Goal: Information Seeking & Learning: Learn about a topic

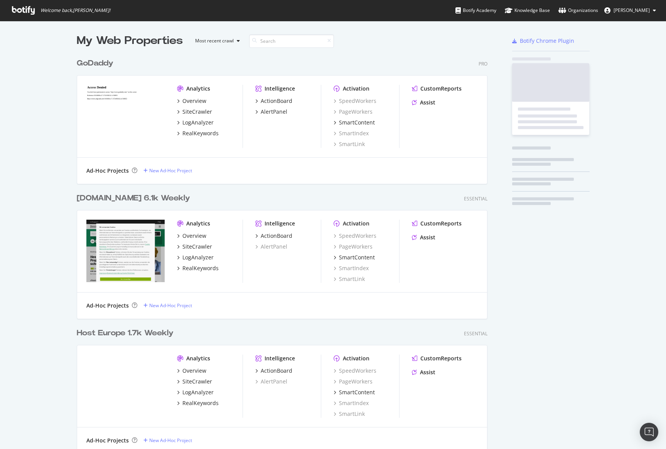
scroll to position [551, 417]
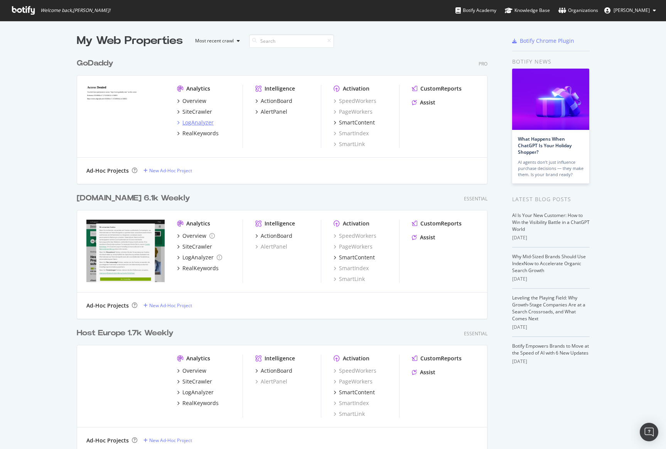
click at [201, 119] on div "LogAnalyzer" at bounding box center [197, 123] width 31 height 8
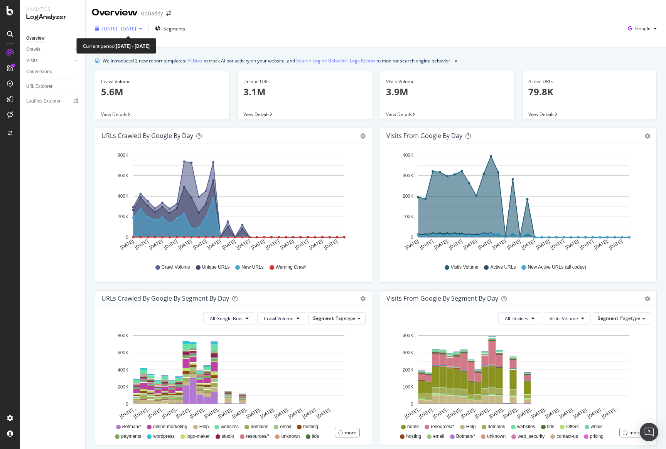
click at [136, 28] on span "2025 Jul. 19th - Aug. 17th" at bounding box center [119, 28] width 34 height 7
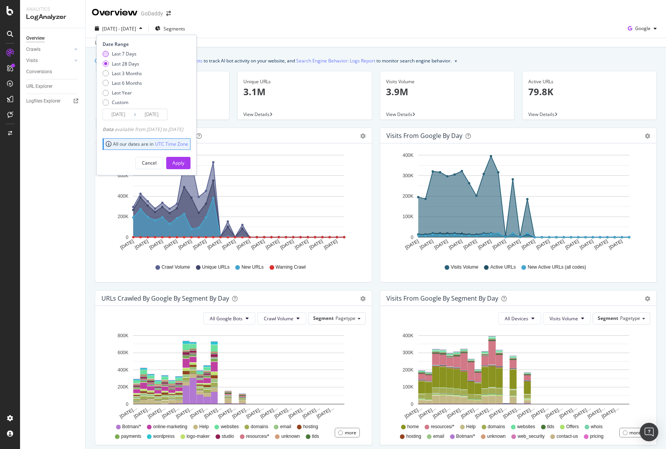
click at [131, 53] on div "Last 7 Days" at bounding box center [124, 54] width 25 height 7
type input "2025/08/11"
click at [184, 164] on div "Apply" at bounding box center [178, 163] width 12 height 7
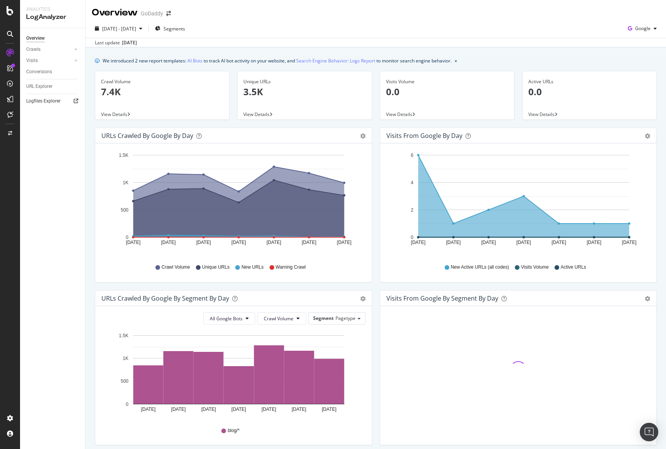
click at [75, 102] on icon at bounding box center [76, 101] width 5 height 5
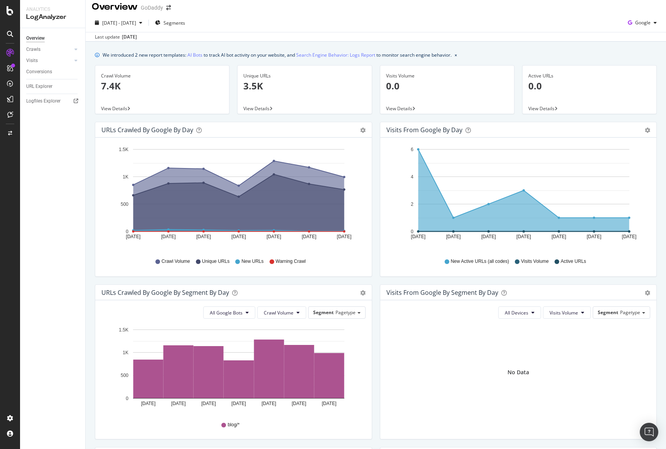
click at [285, 119] on div "Unique URLs 3.5K View Details" at bounding box center [304, 93] width 142 height 57
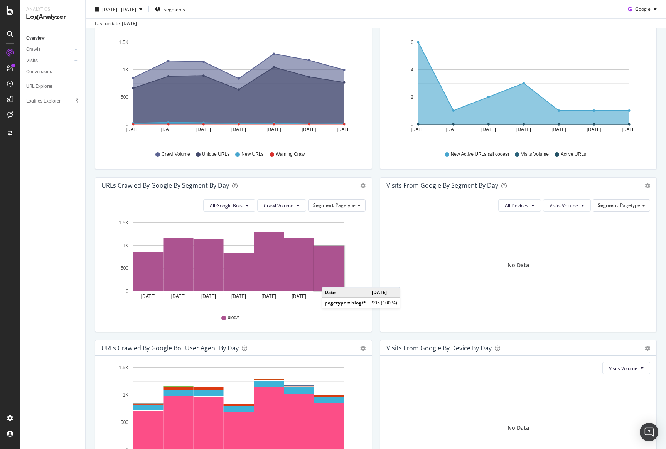
scroll to position [0, 0]
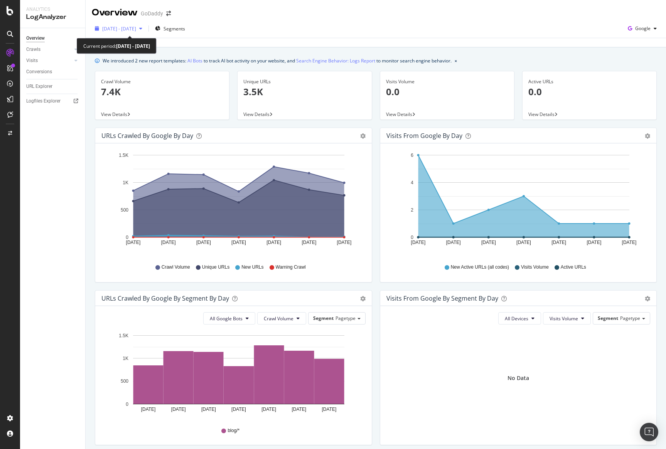
click at [128, 34] on div "2025 Aug. 11th - Aug. 17th" at bounding box center [119, 29] width 54 height 12
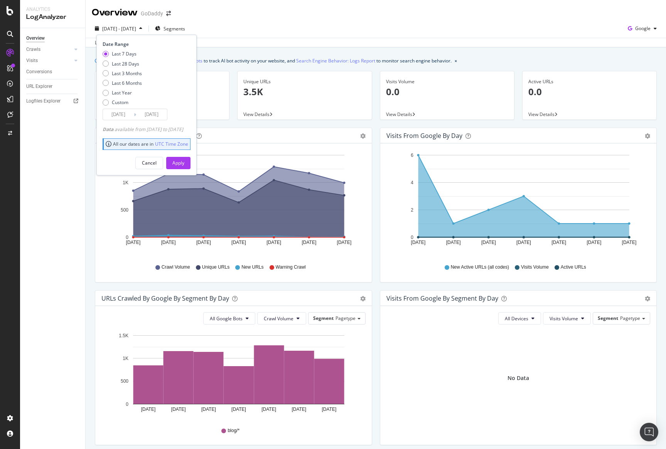
scroll to position [2, 0]
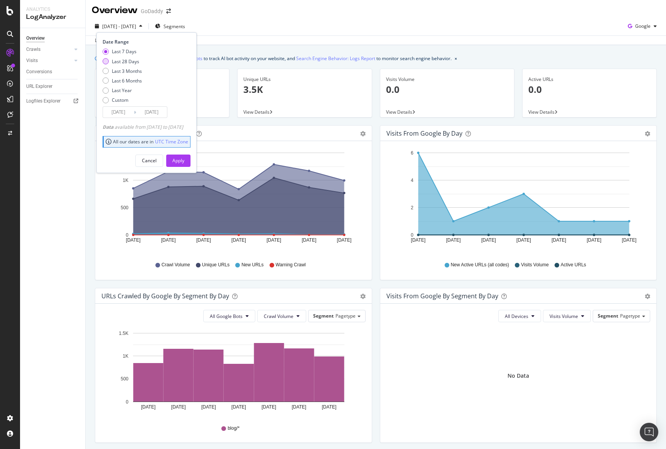
click at [119, 62] on div "Last 28 Days" at bounding box center [125, 61] width 27 height 7
type input "2025/07/21"
click at [184, 162] on div "Apply" at bounding box center [178, 160] width 12 height 7
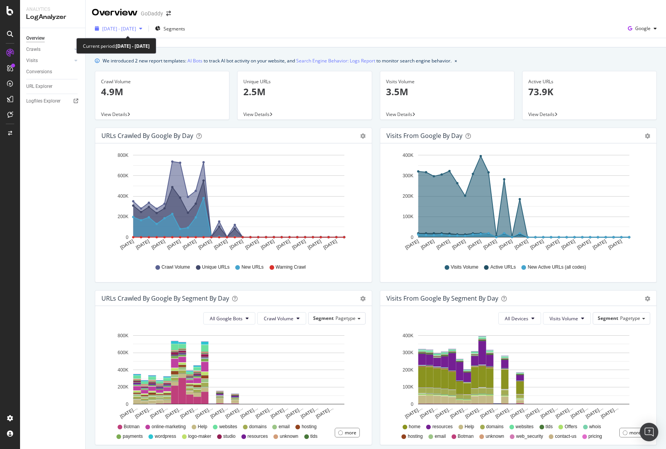
click at [136, 31] on span "2025 Jul. 21st - Aug. 17th" at bounding box center [119, 28] width 34 height 7
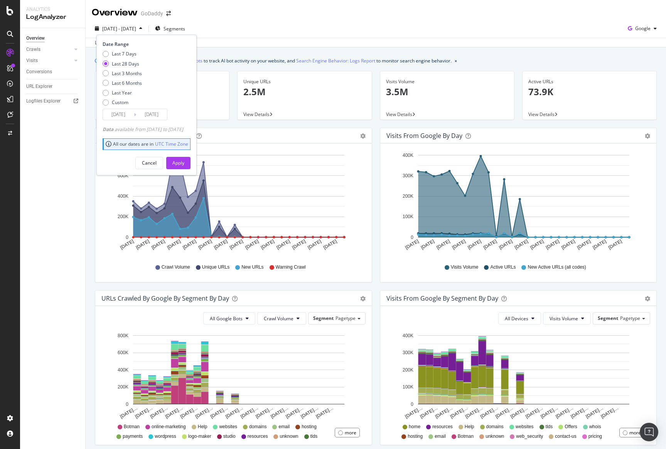
click at [117, 121] on div "Date Range Last 7 Days Last 28 Days Last 3 Months Last 6 Months Last Year Custo…" at bounding box center [146, 105] width 100 height 140
click at [117, 118] on input "2025/07/21" at bounding box center [118, 114] width 31 height 11
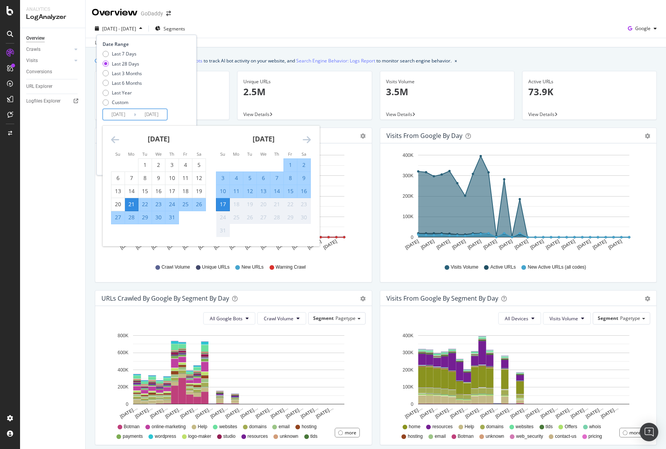
click at [294, 164] on div "1" at bounding box center [290, 165] width 13 height 8
type input "2025/08/01"
click at [189, 105] on div "Last 7 Days Last 28 Days Last 3 Months Last 6 Months Last Year Custom" at bounding box center [146, 80] width 86 height 58
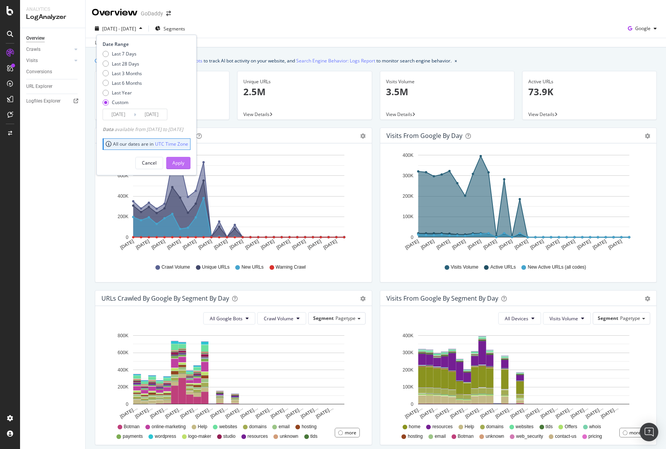
click at [184, 160] on div "Apply" at bounding box center [178, 163] width 12 height 7
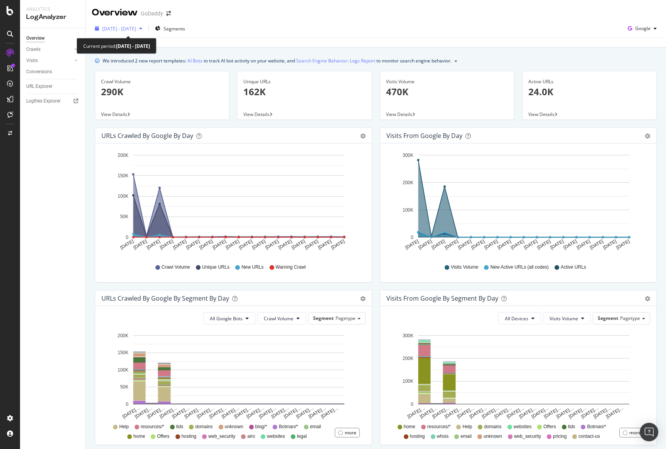
click at [133, 27] on span "2025 Aug. 1st - Aug. 17th" at bounding box center [119, 28] width 34 height 7
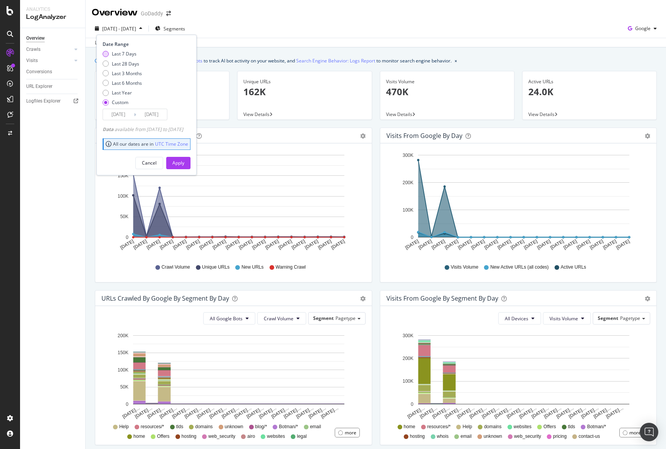
click at [128, 54] on div "Last 7 Days" at bounding box center [124, 54] width 25 height 7
type input "2025/08/11"
click at [184, 160] on div "Apply" at bounding box center [178, 163] width 12 height 7
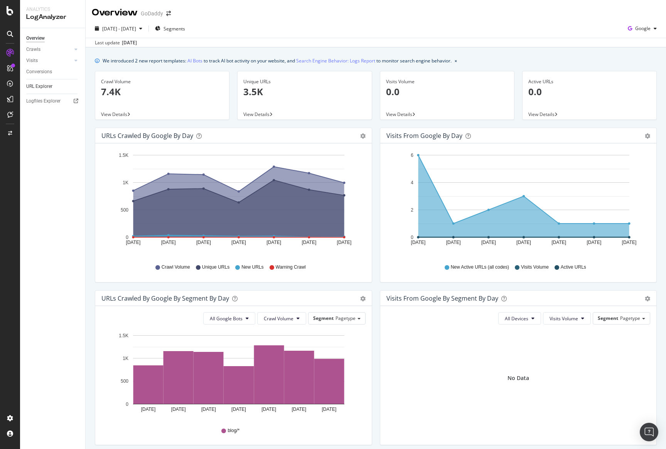
click at [55, 88] on link "URL Explorer" at bounding box center [53, 86] width 54 height 8
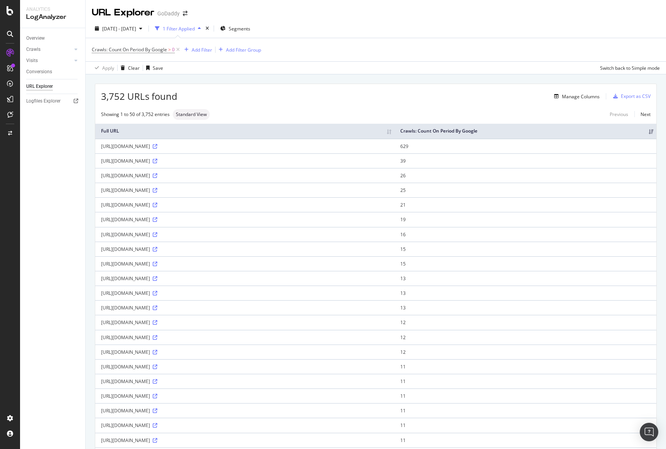
click at [208, 56] on div "Crawls: Count On Period By Google > 0 Add Filter Add Filter Group" at bounding box center [376, 49] width 568 height 23
click at [207, 51] on div "Add Filter" at bounding box center [202, 50] width 20 height 7
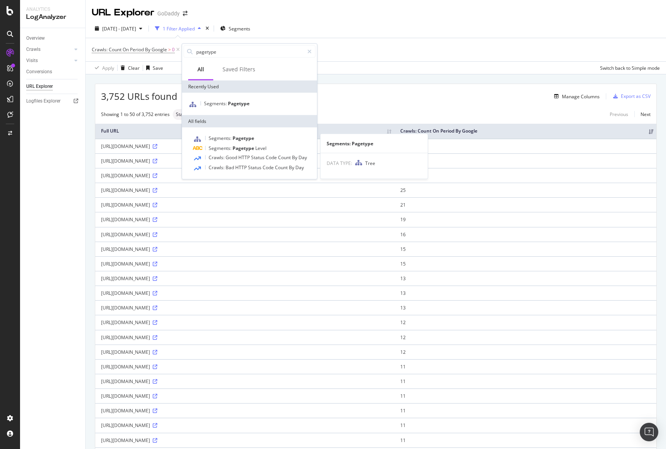
type input "pagetype"
click at [241, 136] on span "Pagetype" at bounding box center [243, 138] width 22 height 7
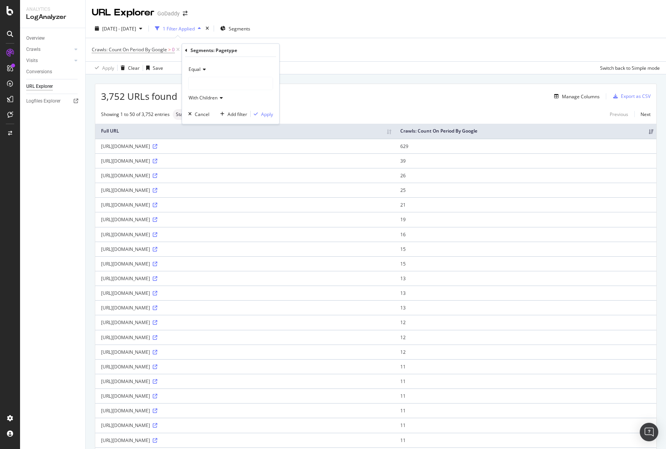
click at [354, 68] on div "Apply Clear Save Switch back to Simple mode" at bounding box center [376, 67] width 580 height 13
click at [576, 98] on div "Manage Columns" at bounding box center [581, 96] width 38 height 7
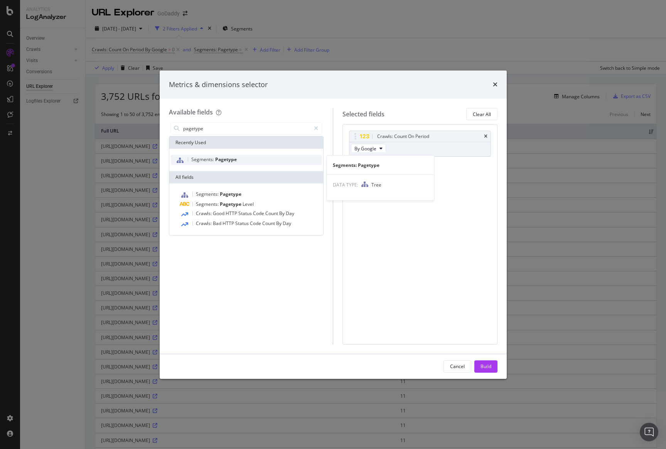
type input "pagetype"
click at [263, 159] on div "Segments: Pagetype" at bounding box center [246, 160] width 151 height 10
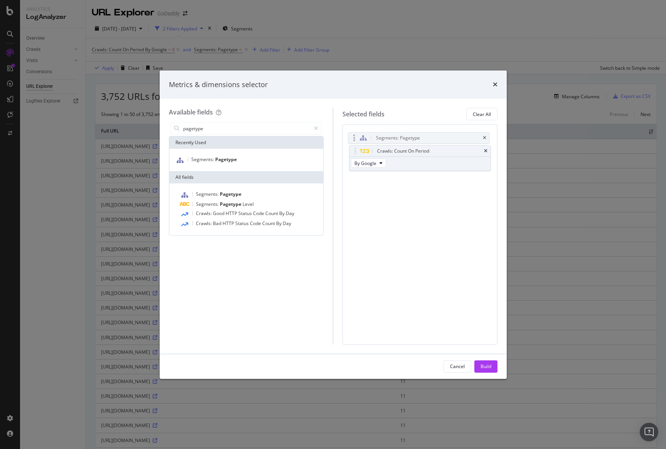
drag, startPoint x: 355, startPoint y: 168, endPoint x: 354, endPoint y: 141, distance: 27.4
click at [354, 141] on body "Analytics LogAnalyzer Overview Crawls Daily Distribution Segments Distribution …" at bounding box center [333, 224] width 666 height 449
click at [485, 363] on div "Build" at bounding box center [485, 367] width 11 height 12
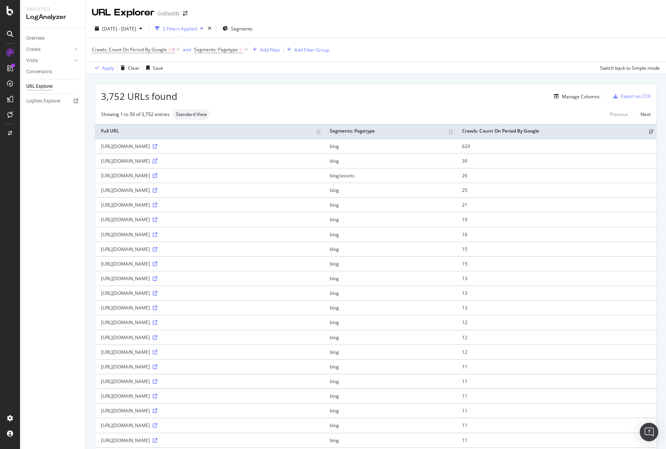
click at [157, 162] on icon at bounding box center [155, 161] width 5 height 5
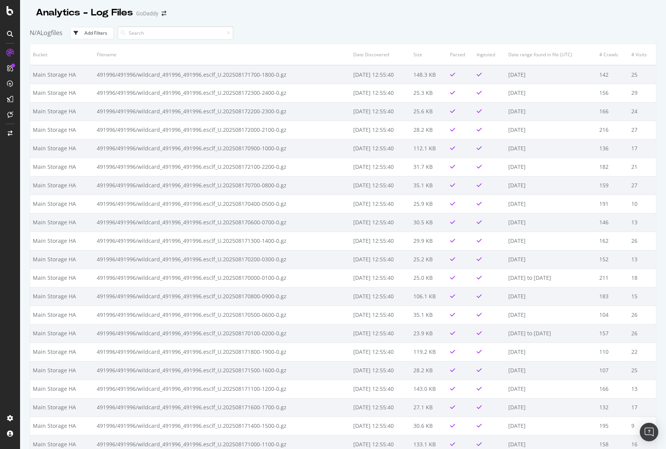
click at [330, 18] on div "Analytics - Log Files GoDaddy" at bounding box center [343, 9] width 626 height 19
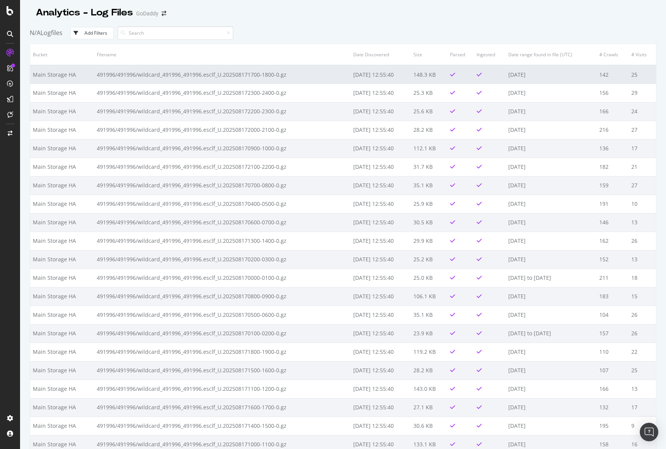
click at [172, 69] on td "491996/491996/wildcard_491996_491996.esclf_U.202508171700-1800-0.gz" at bounding box center [222, 74] width 256 height 19
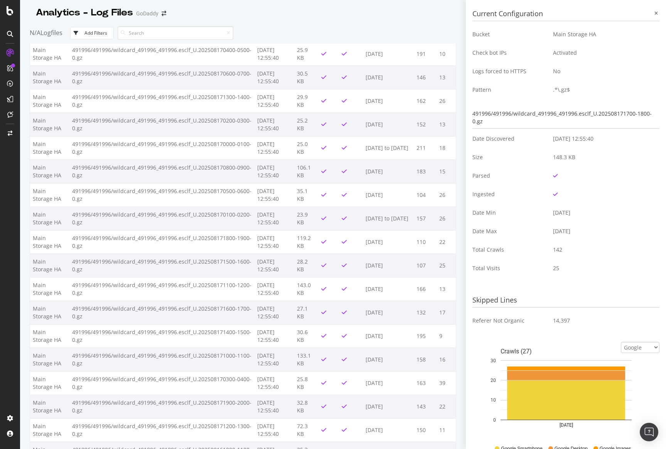
scroll to position [379, 0]
